Goal: Find specific page/section: Find specific page/section

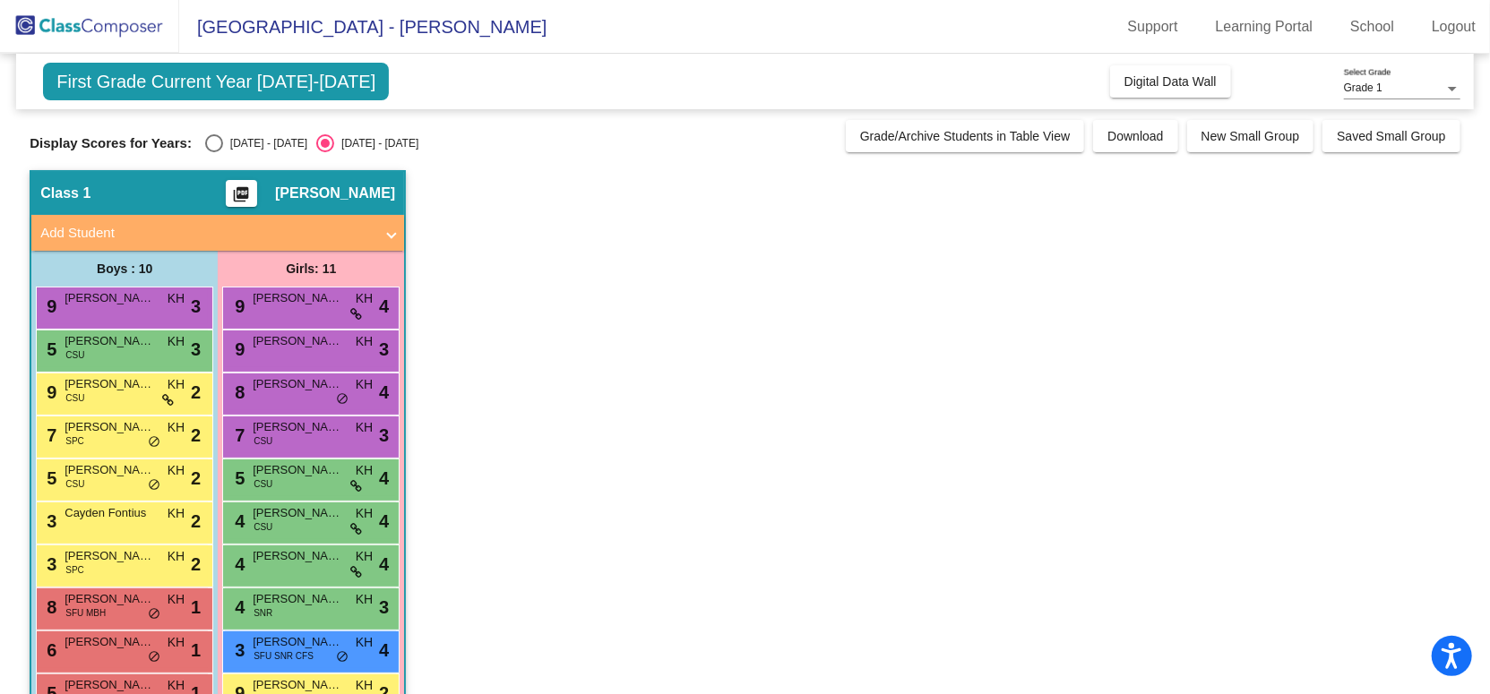
click at [275, 79] on span "First Grade Current Year [DATE]-[DATE]" at bounding box center [216, 82] width 346 height 38
click at [205, 141] on div "Select an option" at bounding box center [214, 143] width 18 height 18
click at [213, 152] on input "[DATE] - [DATE]" at bounding box center [213, 152] width 1 height 1
radio input "true"
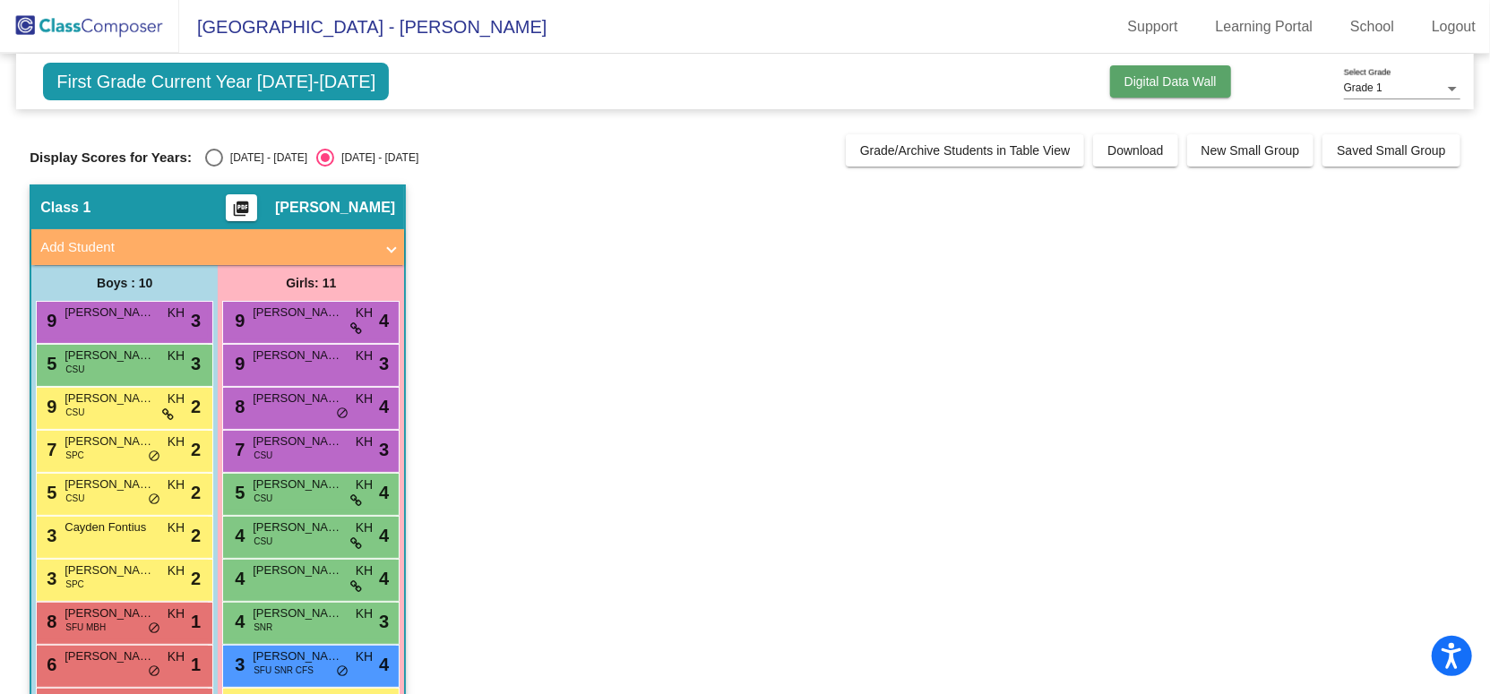
click at [1199, 82] on span "Digital Data Wall" at bounding box center [1170, 81] width 92 height 14
click at [1399, 97] on div "Grade 1 Select Grade" at bounding box center [1402, 84] width 116 height 30
click at [1398, 98] on span "Grade 1" at bounding box center [1402, 89] width 116 height 32
